Goal: Task Accomplishment & Management: Complete application form

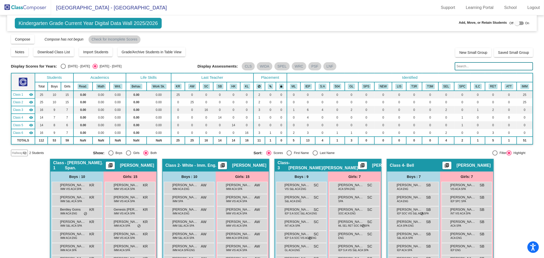
click at [26, 12] on img at bounding box center [25, 7] width 51 height 15
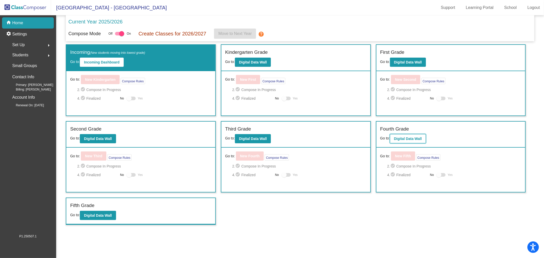
click at [397, 138] on b "Digital Data Wall" at bounding box center [408, 139] width 28 height 4
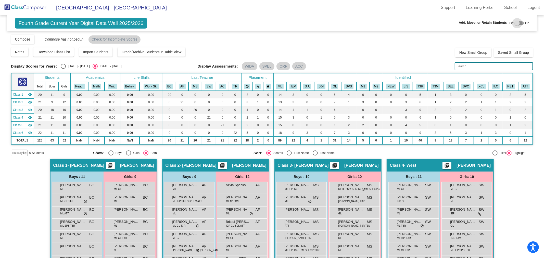
click at [515, 24] on div at bounding box center [517, 23] width 5 height 5
checkbox input "true"
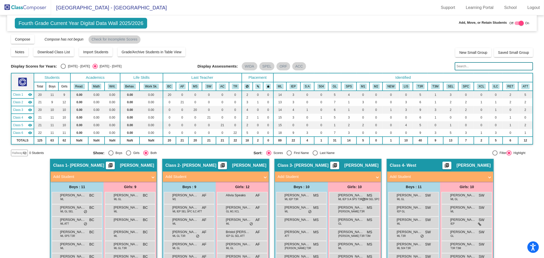
click at [21, 153] on span "Hallway" at bounding box center [17, 153] width 11 height 5
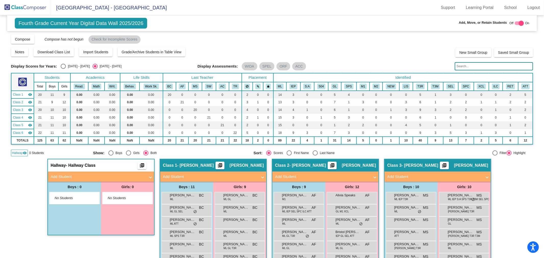
click at [21, 153] on span "Hallway" at bounding box center [17, 153] width 11 height 5
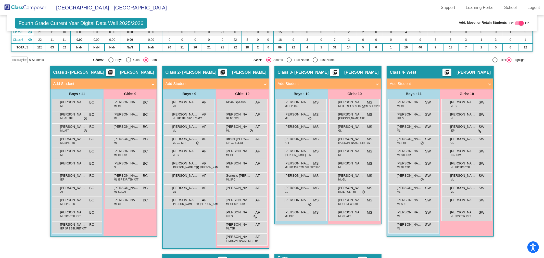
scroll to position [65, 0]
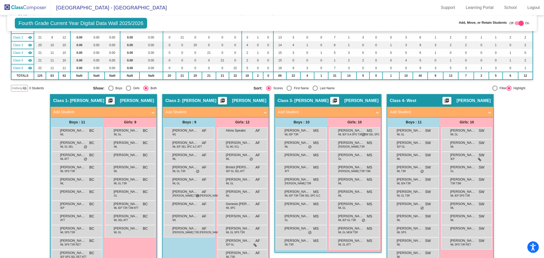
click at [312, 86] on mat-radio-group "Sort: Scores First Name Last Name" at bounding box center [332, 88] width 157 height 5
click at [314, 87] on div "Select an option" at bounding box center [315, 88] width 5 height 5
click at [315, 91] on input "Last Name" at bounding box center [315, 91] width 0 height 0
radio input "true"
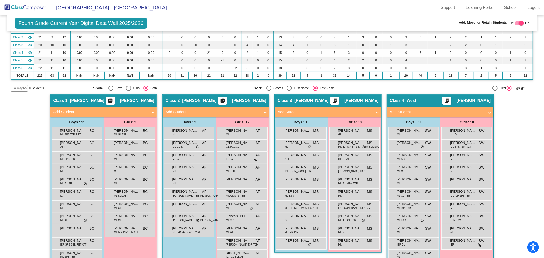
scroll to position [0, 0]
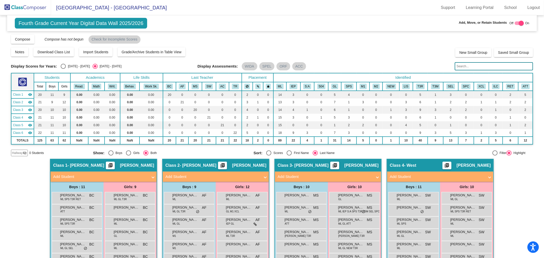
click at [67, 66] on div "[DATE] - [DATE]" at bounding box center [78, 66] width 24 height 5
click at [63, 69] on input "[DATE] - [DATE]" at bounding box center [63, 69] width 0 height 0
radio input "true"
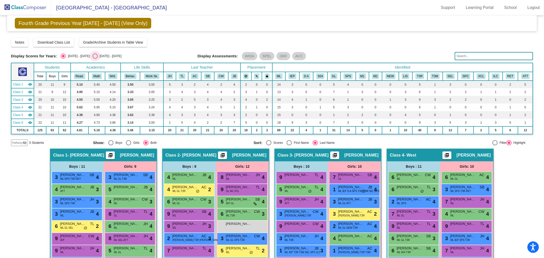
click at [93, 56] on div "Select an option" at bounding box center [95, 56] width 5 height 5
click at [95, 59] on input "[DATE] - [DATE]" at bounding box center [95, 59] width 0 height 0
radio input "true"
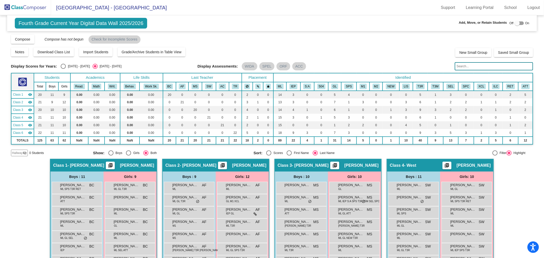
click at [34, 6] on img at bounding box center [25, 7] width 51 height 15
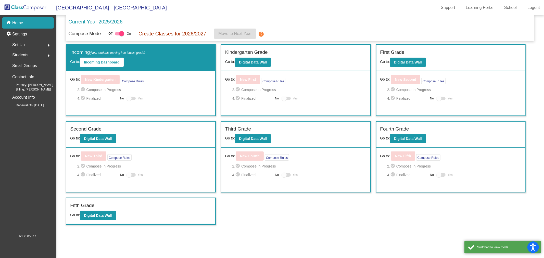
click at [29, 43] on div "Set Up arrow_right" at bounding box center [29, 45] width 49 height 10
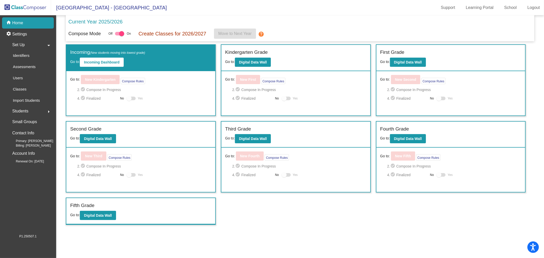
click at [20, 112] on span "Students" at bounding box center [20, 111] width 16 height 7
click at [25, 76] on p "Hallway" at bounding box center [20, 77] width 14 height 6
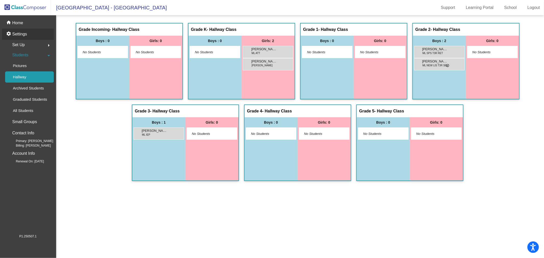
click at [24, 32] on p "Settings" at bounding box center [19, 34] width 15 height 6
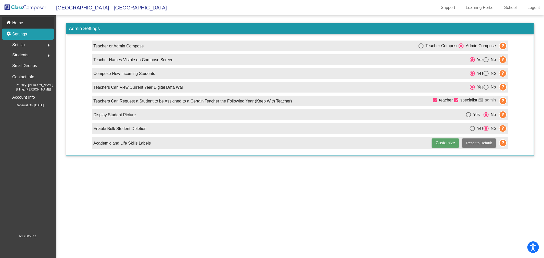
click at [24, 24] on div "home Home" at bounding box center [28, 22] width 52 height 11
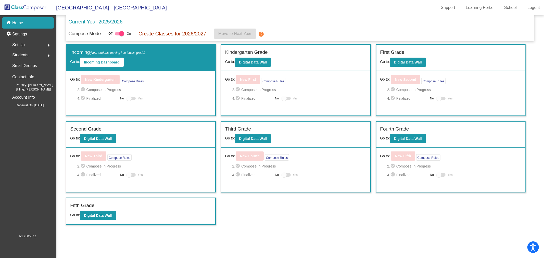
click at [119, 34] on div at bounding box center [121, 33] width 5 height 5
click at [118, 35] on input "checkbox" at bounding box center [117, 35] width 0 height 0
checkbox input "false"
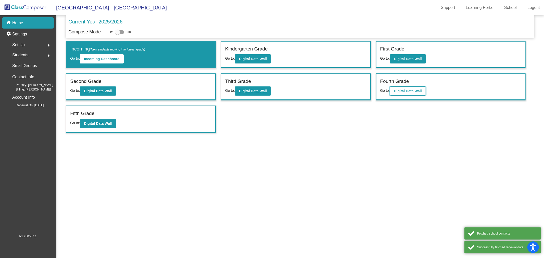
click at [410, 93] on button "Digital Data Wall" at bounding box center [408, 91] width 36 height 9
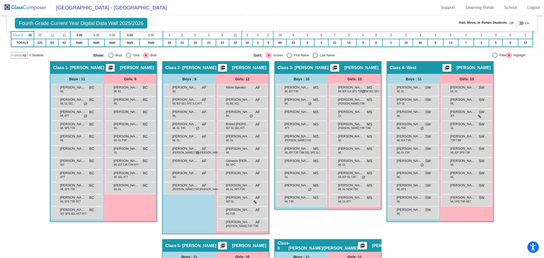
scroll to position [28, 0]
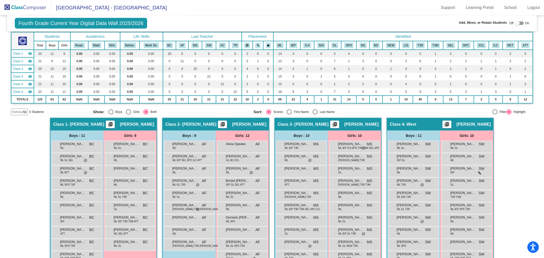
click at [305, 112] on div "First Name" at bounding box center [300, 112] width 17 height 5
click at [289, 115] on input "First Name" at bounding box center [289, 115] width 0 height 0
radio input "true"
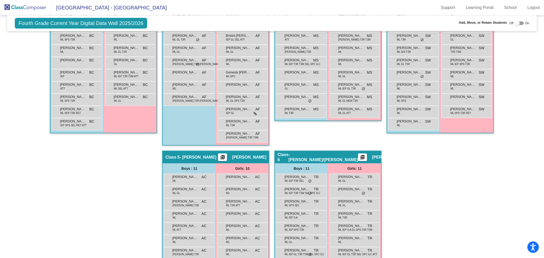
scroll to position [88, 0]
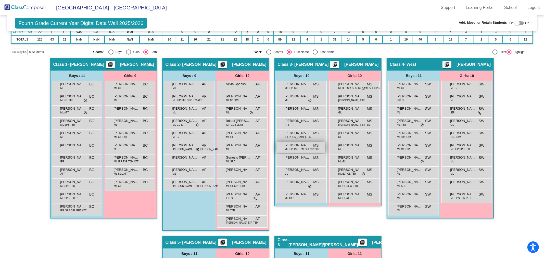
click at [302, 149] on span "ML IEP T3R T3M SEL SPC ILC" at bounding box center [302, 150] width 35 height 4
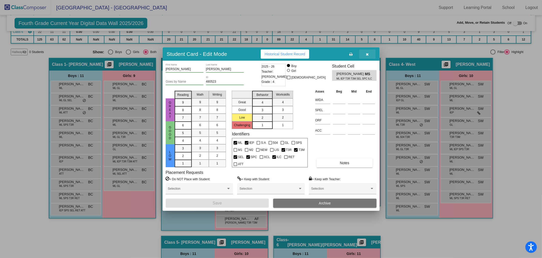
click at [368, 53] on icon "button" at bounding box center [367, 55] width 3 height 4
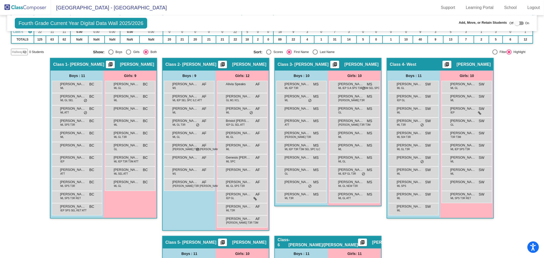
scroll to position [32, 0]
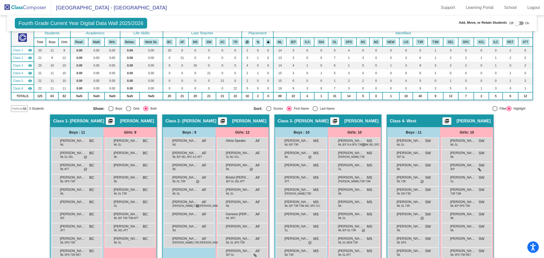
click at [19, 106] on span "Hallway" at bounding box center [17, 108] width 11 height 5
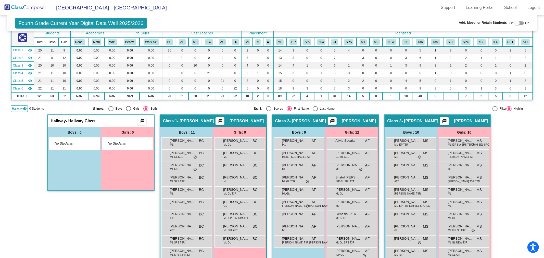
scroll to position [0, 0]
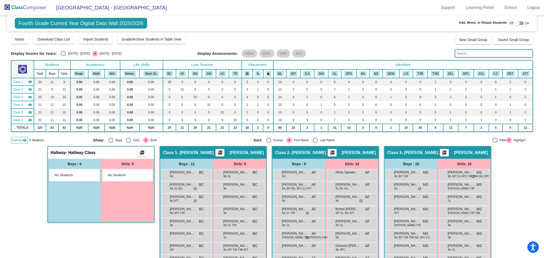
click at [511, 22] on span "Off" at bounding box center [512, 23] width 4 height 5
click at [515, 23] on div at bounding box center [517, 23] width 5 height 5
checkbox input "true"
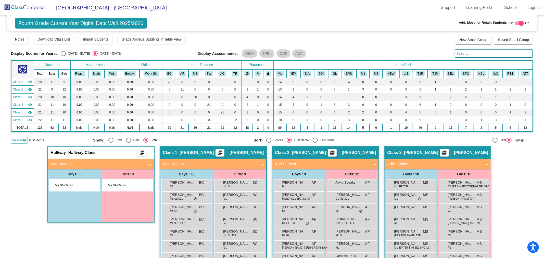
click at [118, 159] on mat-expansion-panel-header "Add Student" at bounding box center [101, 164] width 106 height 10
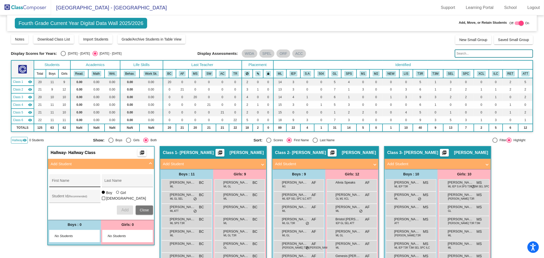
click at [79, 181] on input "First Name" at bounding box center [75, 183] width 46 height 4
type input "[PERSON_NAME]"
click at [73, 194] on div "Student Id (Recommended)" at bounding box center [75, 198] width 46 height 10
type input "479565"
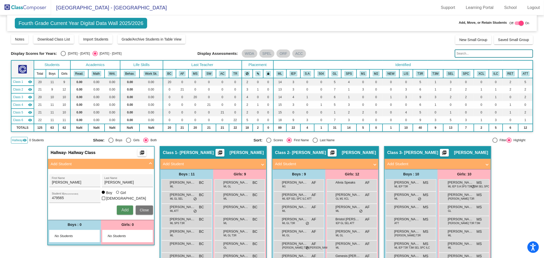
click at [126, 206] on button "Add" at bounding box center [125, 210] width 16 height 9
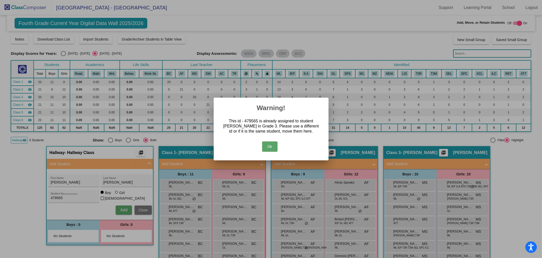
click at [267, 147] on button "Ok" at bounding box center [269, 147] width 15 height 10
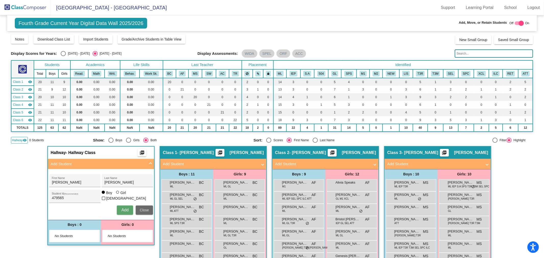
click at [140, 209] on span "Close" at bounding box center [144, 210] width 9 height 4
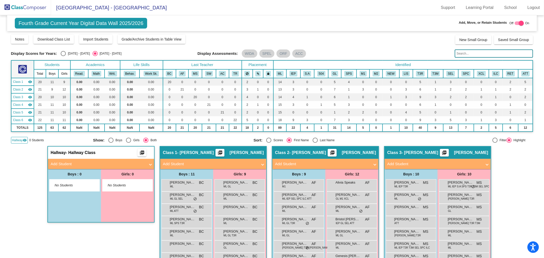
click at [69, 52] on div "[DATE] - [DATE]" at bounding box center [78, 53] width 24 height 5
click at [63, 56] on input "[DATE] - [DATE]" at bounding box center [63, 56] width 0 height 0
radio input "true"
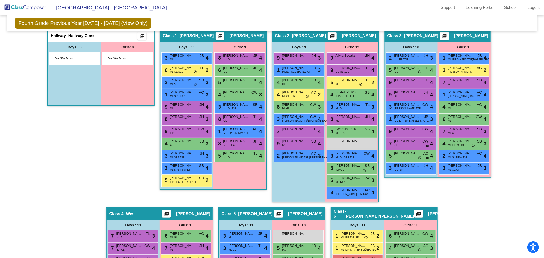
scroll to position [229, 0]
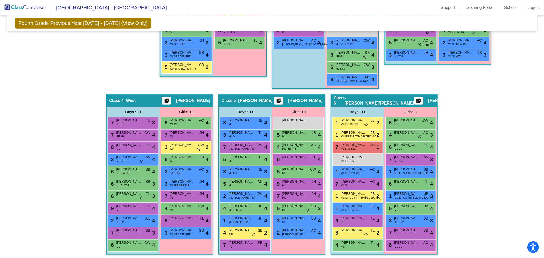
click at [480, 107] on div "Hallway - Hallway Class picture_as_pdf Add Student [PERSON_NAME] First Name [PE…" at bounding box center [272, 88] width 523 height 344
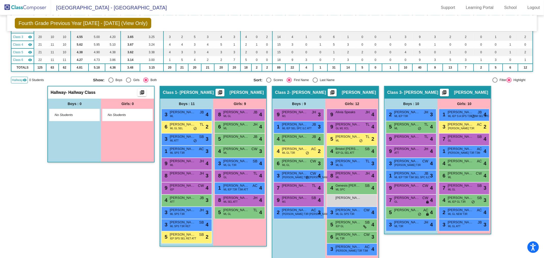
scroll to position [0, 0]
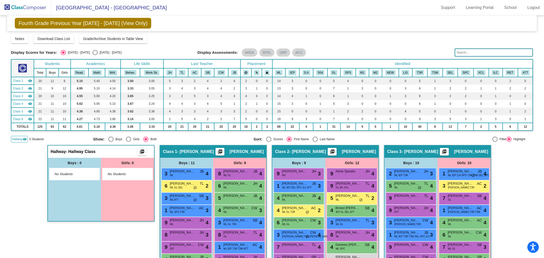
click at [28, 5] on img at bounding box center [25, 7] width 51 height 15
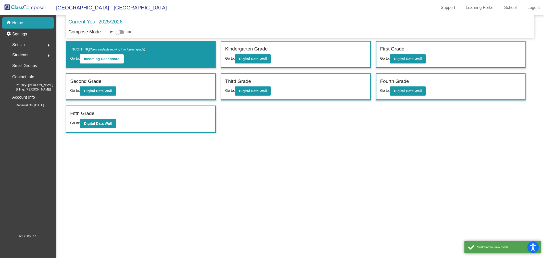
click at [21, 51] on div "Students arrow_right" at bounding box center [29, 55] width 49 height 10
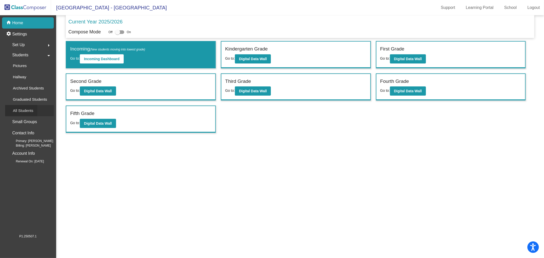
click at [36, 111] on div "All Students" at bounding box center [21, 110] width 32 height 11
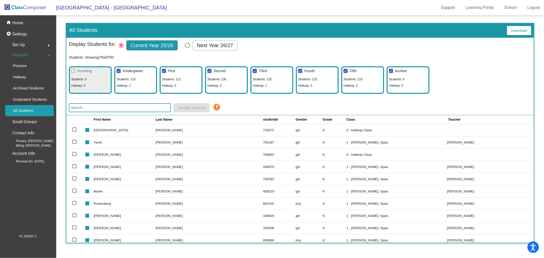
click at [109, 108] on input "text" at bounding box center [120, 107] width 102 height 9
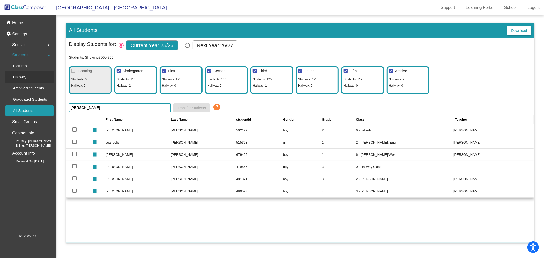
type input "[PERSON_NAME]"
click at [22, 72] on div "Hallway" at bounding box center [17, 76] width 25 height 11
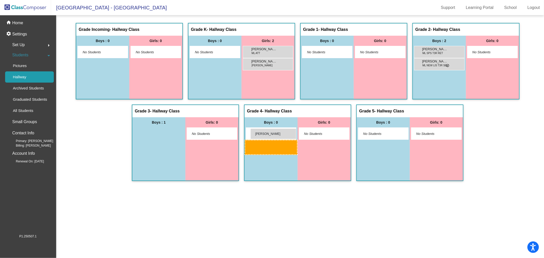
drag, startPoint x: 160, startPoint y: 136, endPoint x: 251, endPoint y: 129, distance: 91.1
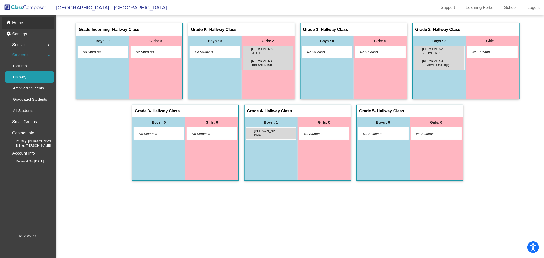
click at [21, 22] on p "Home" at bounding box center [17, 23] width 11 height 6
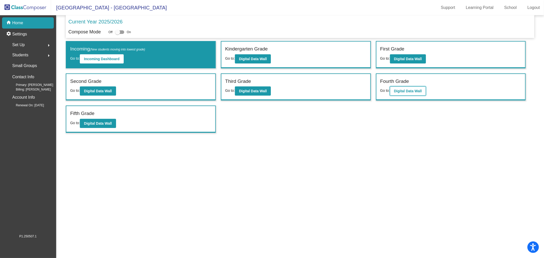
click at [409, 90] on b "Digital Data Wall" at bounding box center [408, 91] width 28 height 4
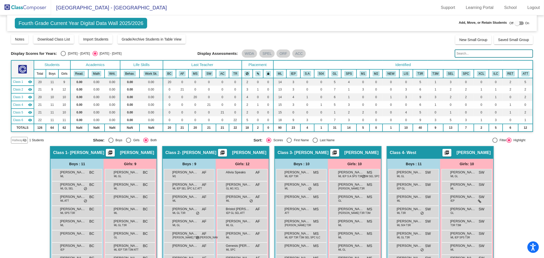
click at [14, 138] on span "Hallway" at bounding box center [17, 140] width 11 height 5
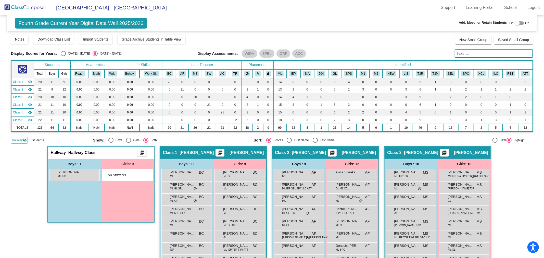
click at [517, 22] on div at bounding box center [517, 23] width 5 height 5
checkbox input "true"
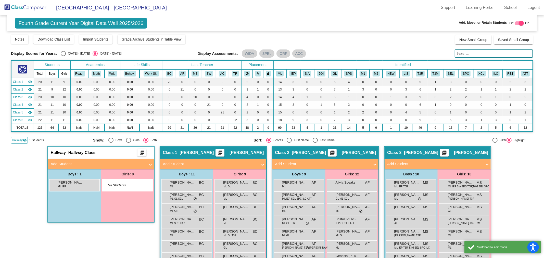
scroll to position [113, 0]
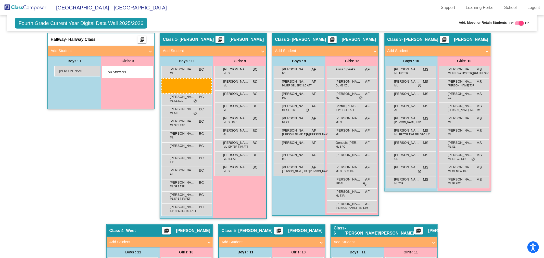
drag, startPoint x: 63, startPoint y: 69, endPoint x: 54, endPoint y: 66, distance: 9.6
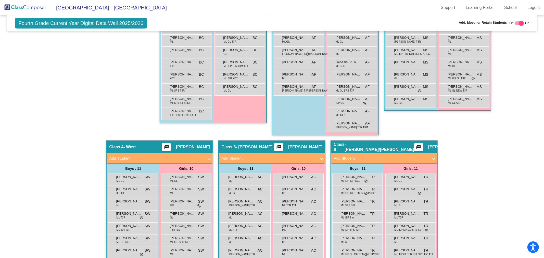
scroll to position [137, 0]
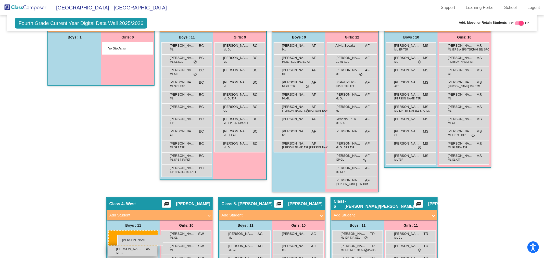
drag, startPoint x: 78, startPoint y: 44, endPoint x: 116, endPoint y: 234, distance: 193.2
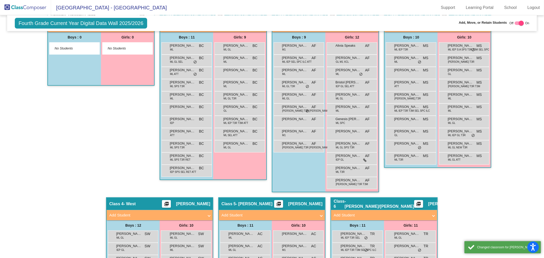
scroll to position [263, 0]
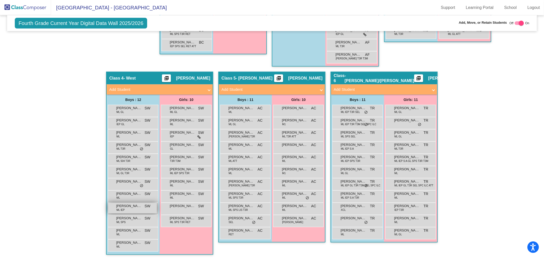
click at [133, 207] on span "[PERSON_NAME]" at bounding box center [129, 206] width 26 height 5
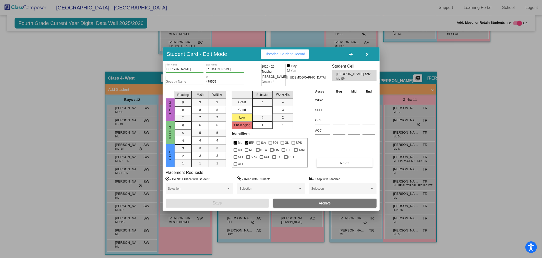
click at [368, 54] on icon "button" at bounding box center [367, 55] width 3 height 4
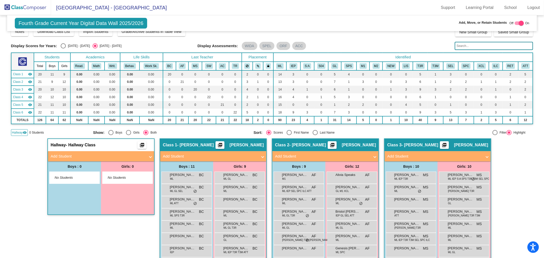
scroll to position [0, 0]
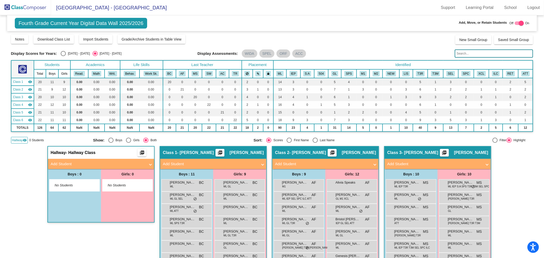
click at [18, 4] on img at bounding box center [25, 7] width 51 height 15
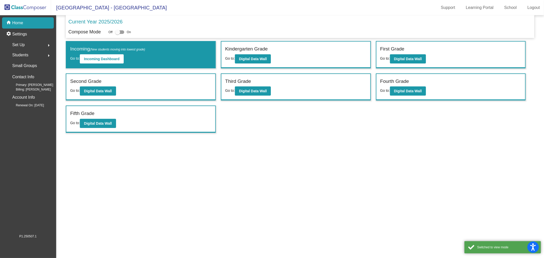
click at [21, 44] on span "Set Up" at bounding box center [18, 44] width 13 height 7
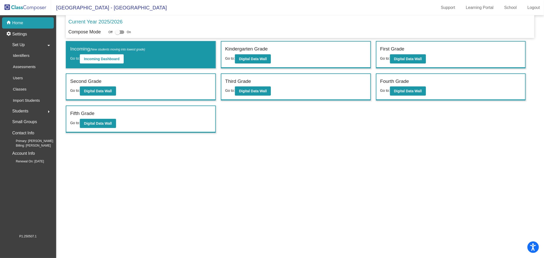
click at [22, 43] on span "Set Up" at bounding box center [18, 44] width 13 height 7
click at [26, 55] on span "Students" at bounding box center [20, 55] width 16 height 7
click at [29, 79] on div "Hallway" at bounding box center [17, 76] width 25 height 11
